Goal: Navigation & Orientation: Find specific page/section

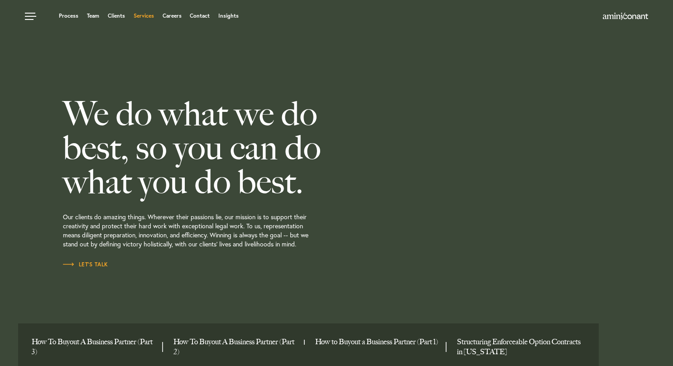
click at [139, 15] on link "Services" at bounding box center [144, 15] width 20 height 5
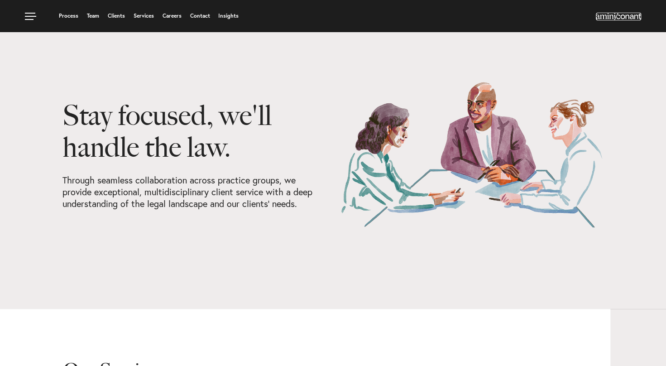
click at [629, 13] on img at bounding box center [618, 16] width 45 height 7
